Goal: Check status

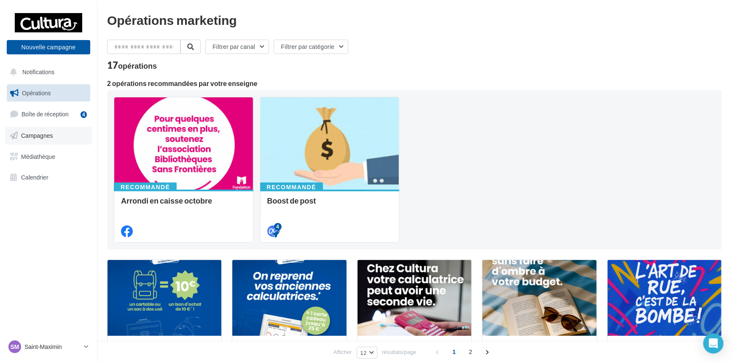
click at [30, 134] on span "Campagnes" at bounding box center [37, 135] width 32 height 7
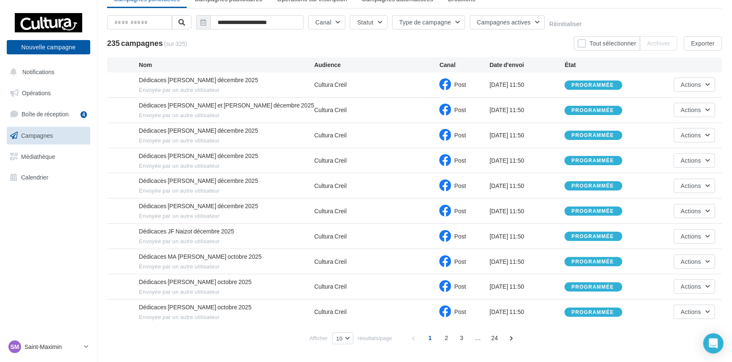
scroll to position [57, 0]
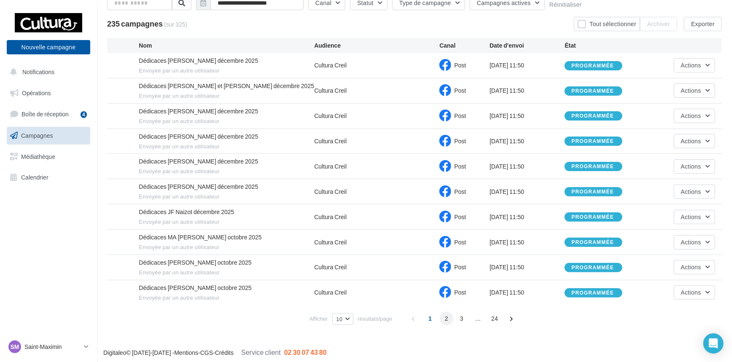
click at [446, 319] on span "2" at bounding box center [446, 318] width 13 height 13
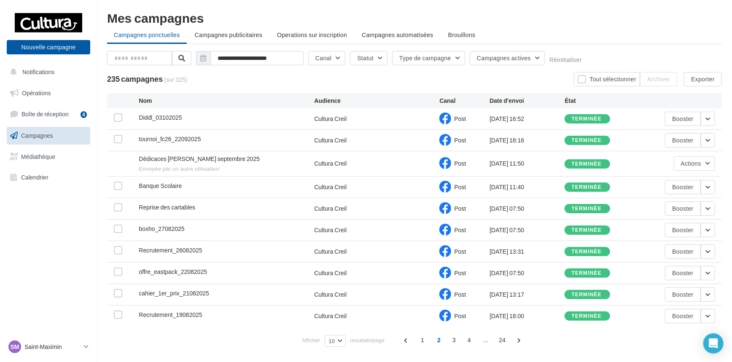
scroll to position [25, 0]
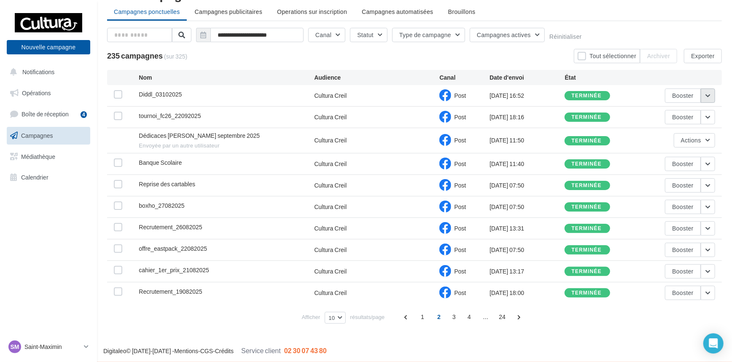
click at [706, 95] on button "button" at bounding box center [708, 96] width 14 height 14
click at [680, 110] on button "Voir les résultats" at bounding box center [673, 116] width 84 height 22
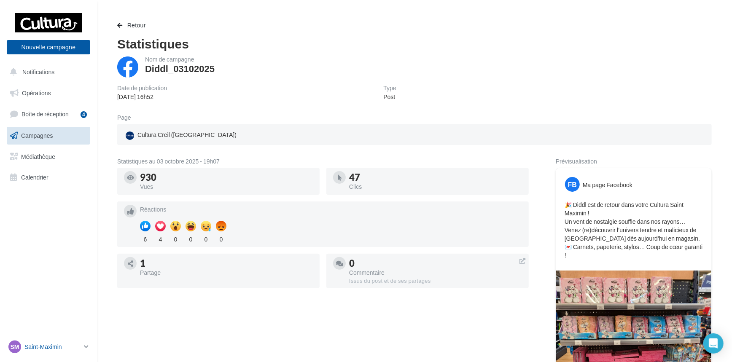
click at [86, 344] on icon at bounding box center [86, 346] width 5 height 7
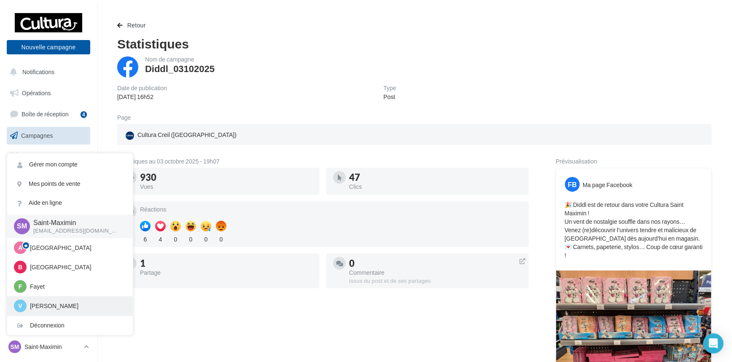
click at [69, 305] on p "[PERSON_NAME]" at bounding box center [76, 306] width 93 height 8
